Goal: Find specific page/section: Find specific page/section

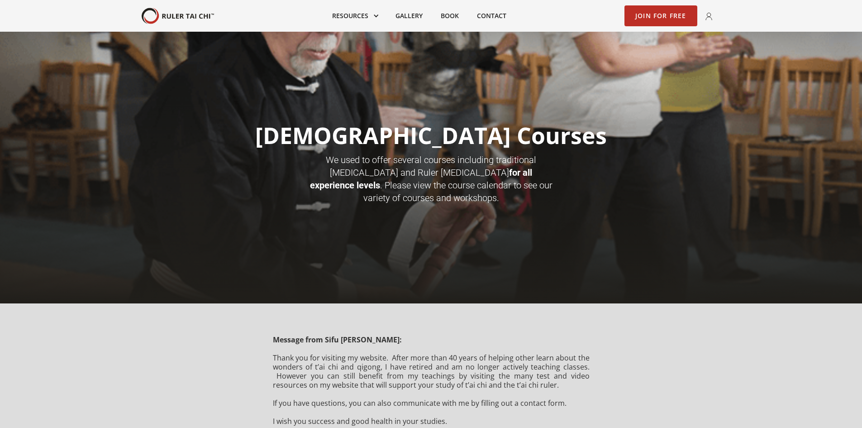
click at [190, 14] on img "home" at bounding box center [178, 16] width 72 height 17
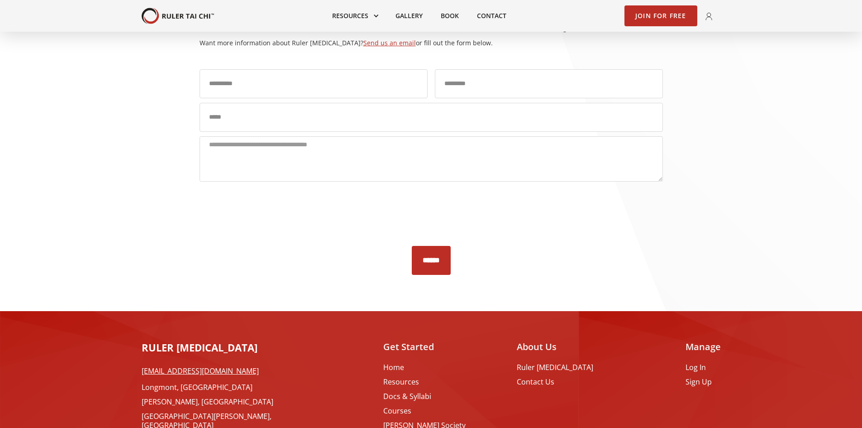
scroll to position [1941, 0]
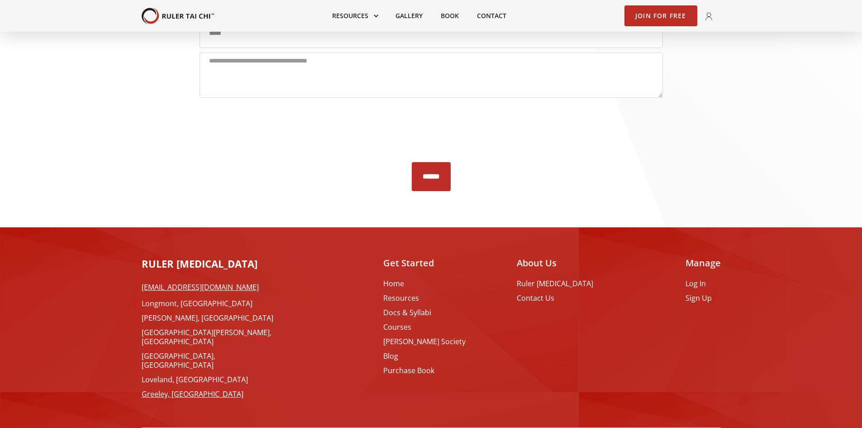
click at [150, 389] on link "Greeley, [GEOGRAPHIC_DATA]" at bounding box center [214, 393] width 145 height 9
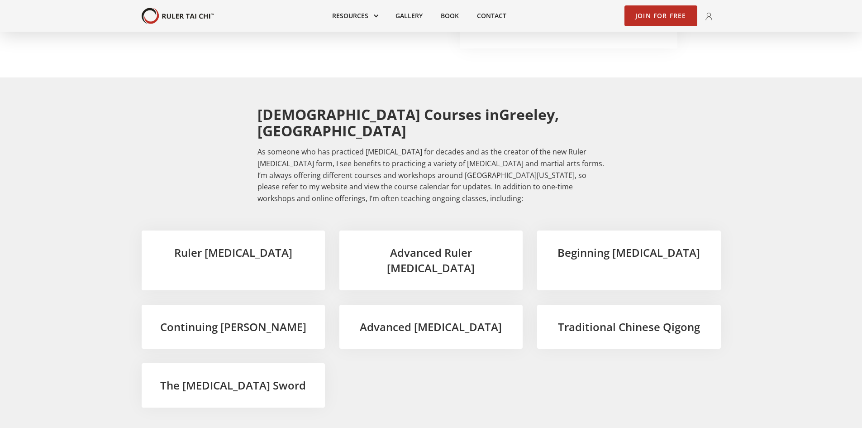
scroll to position [1312, 0]
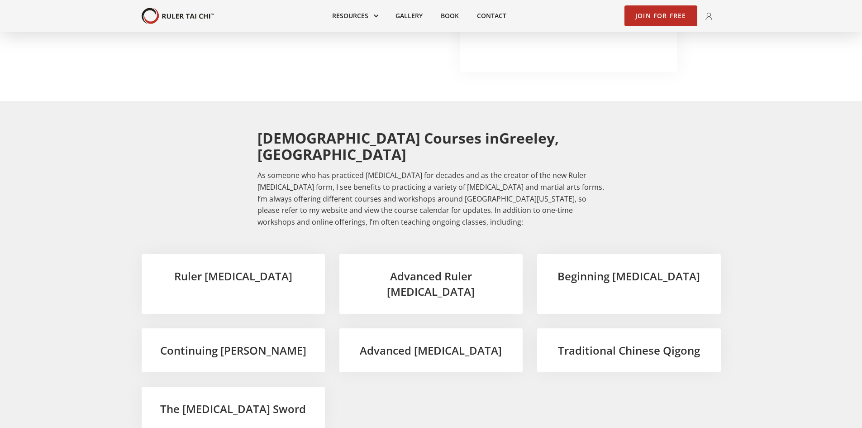
click at [209, 268] on h3 "Ruler [MEDICAL_DATA]" at bounding box center [233, 275] width 154 height 15
click at [221, 268] on h3 "Ruler [MEDICAL_DATA]" at bounding box center [233, 275] width 154 height 15
click at [639, 268] on h3 "Beginning [MEDICAL_DATA]" at bounding box center [629, 275] width 154 height 15
click at [640, 268] on h3 "Beginning [MEDICAL_DATA]" at bounding box center [629, 275] width 154 height 15
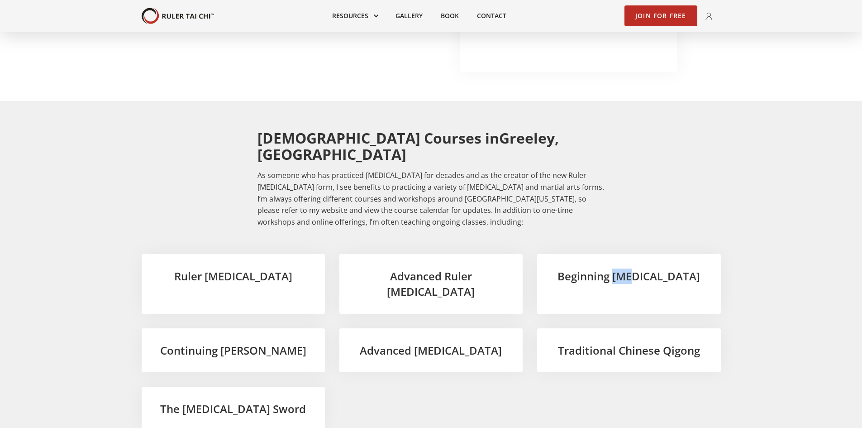
click at [640, 268] on h3 "Beginning [MEDICAL_DATA]" at bounding box center [629, 275] width 154 height 15
click at [620, 268] on h3 "Beginning [MEDICAL_DATA]" at bounding box center [629, 275] width 154 height 15
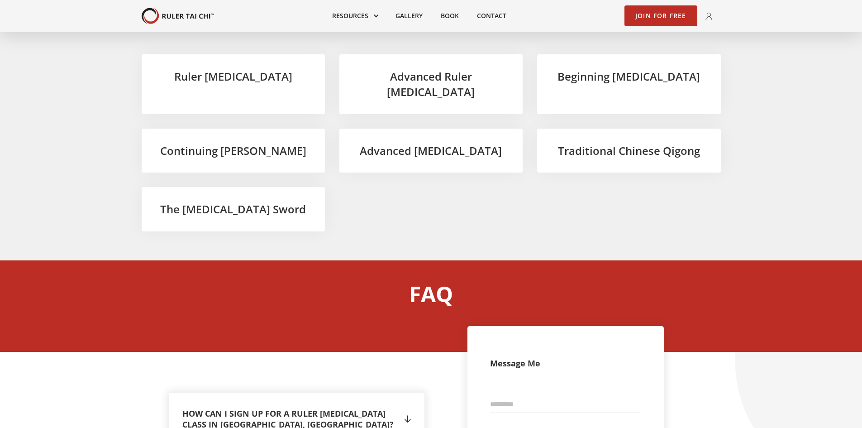
scroll to position [1584, 0]
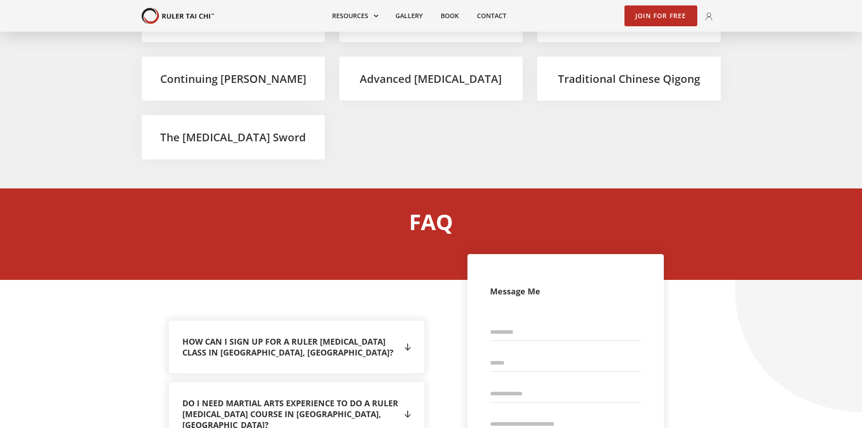
click at [409, 340] on div "" at bounding box center [407, 347] width 6 height 14
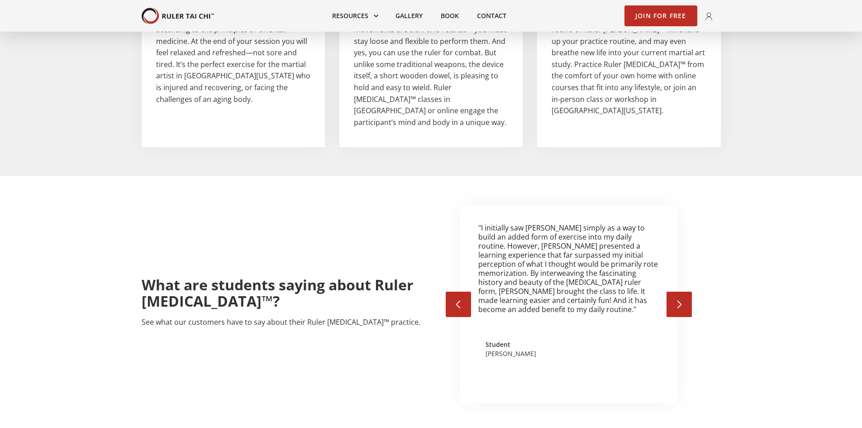
scroll to position [950, 0]
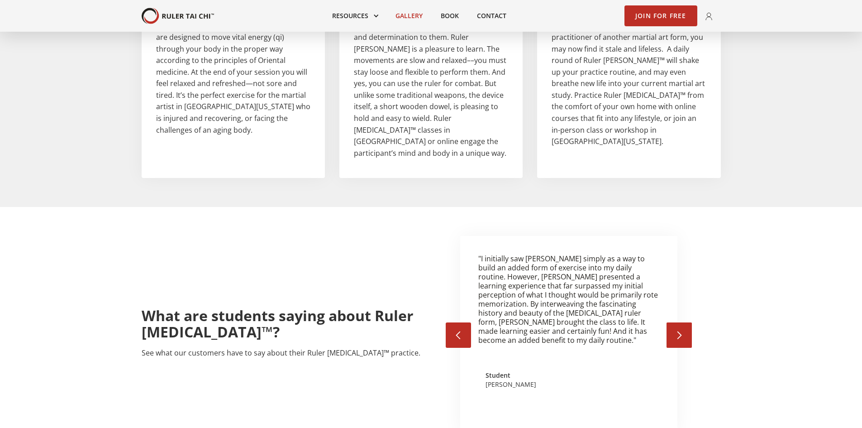
click at [408, 11] on link "Gallery" at bounding box center [408, 16] width 45 height 20
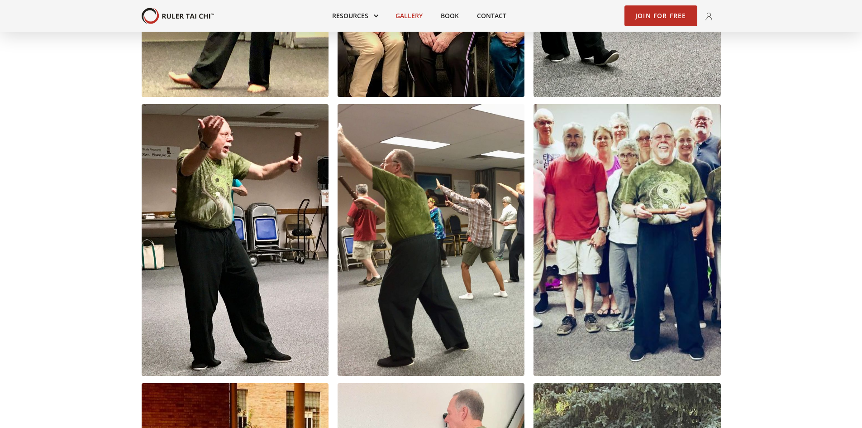
scroll to position [525, 0]
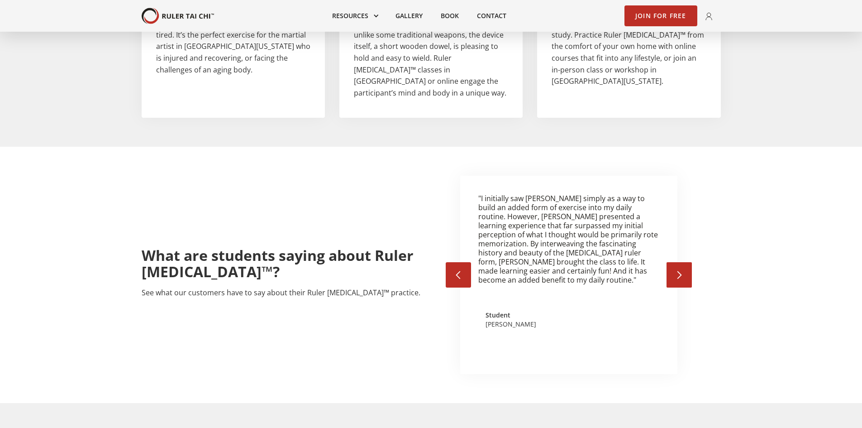
scroll to position [950, 0]
